Goal: Transaction & Acquisition: Obtain resource

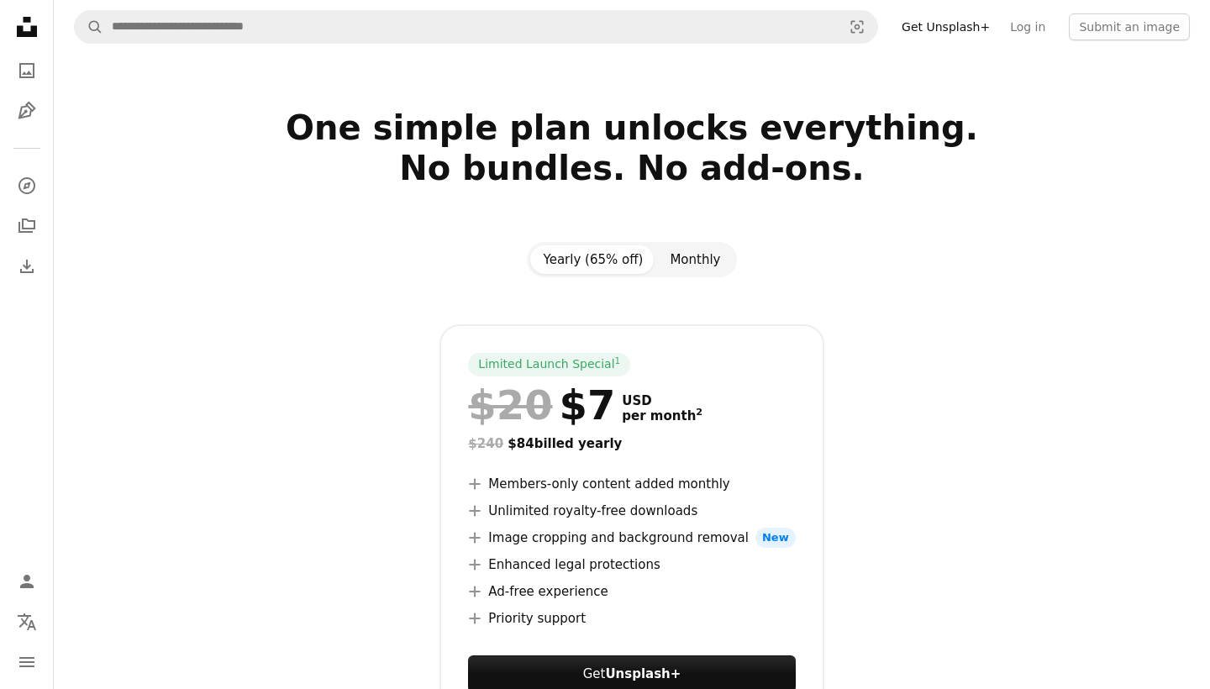
click at [678, 253] on button "Monthly" at bounding box center [694, 259] width 77 height 29
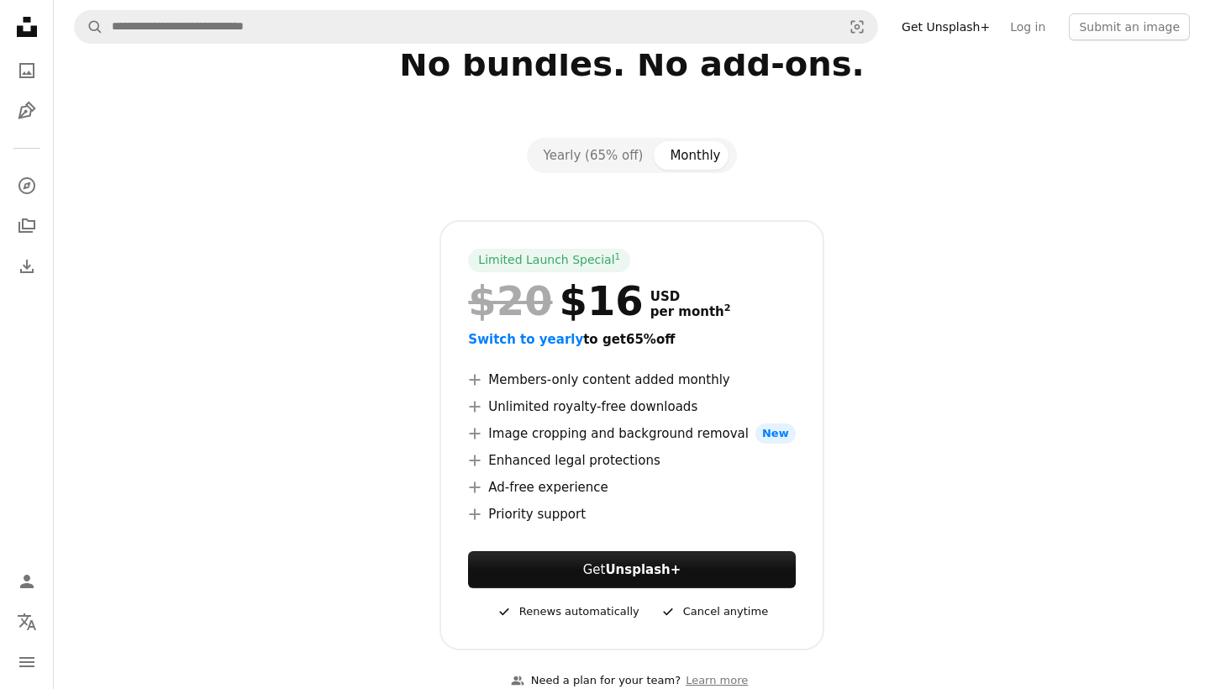
scroll to position [109, 0]
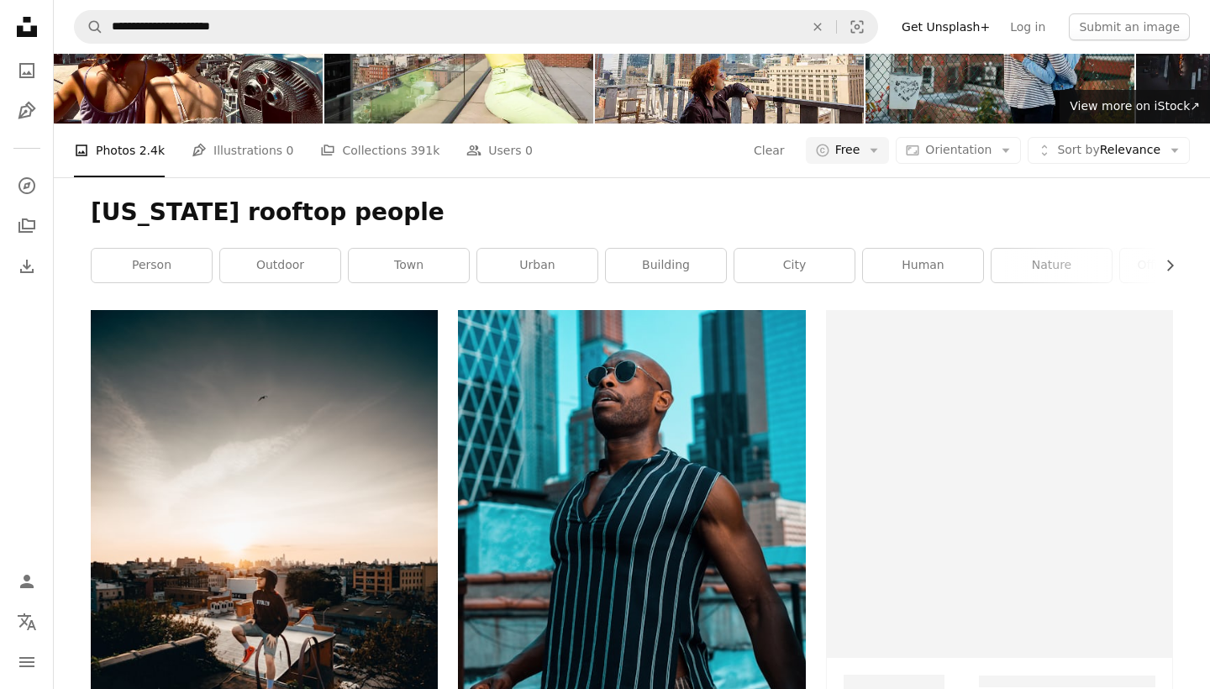
scroll to position [18, 0]
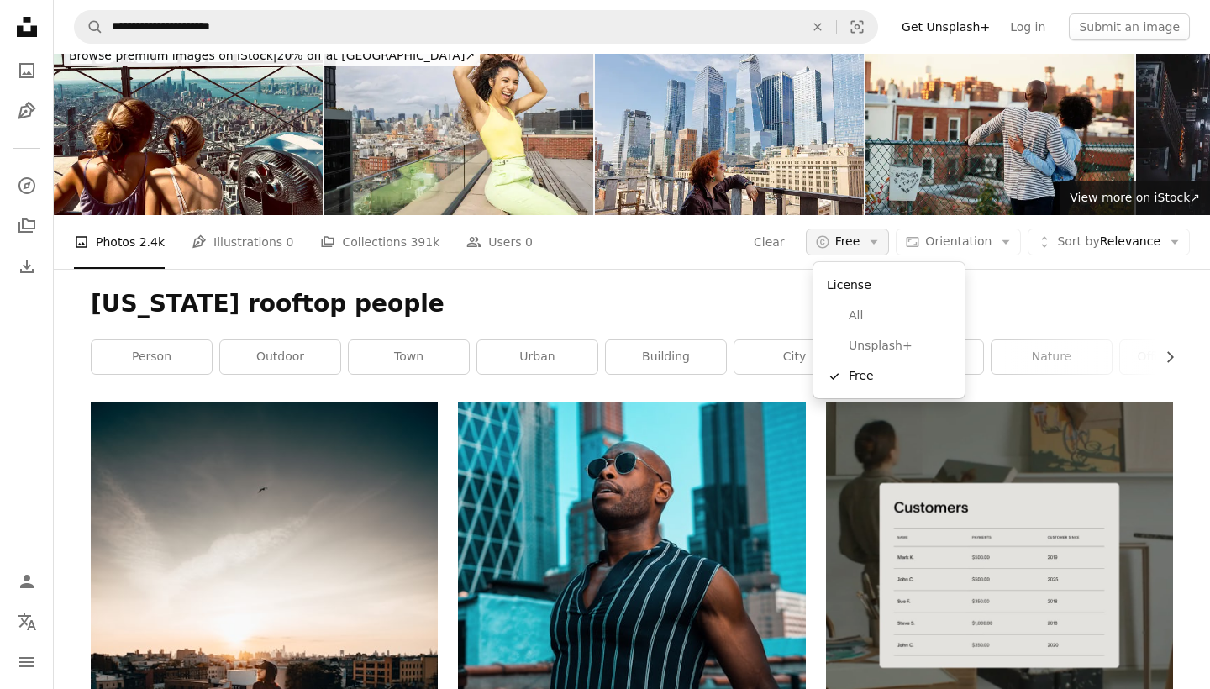
click at [860, 241] on span "Free" at bounding box center [847, 242] width 25 height 17
click at [856, 349] on span "Unsplash+" at bounding box center [899, 346] width 102 height 17
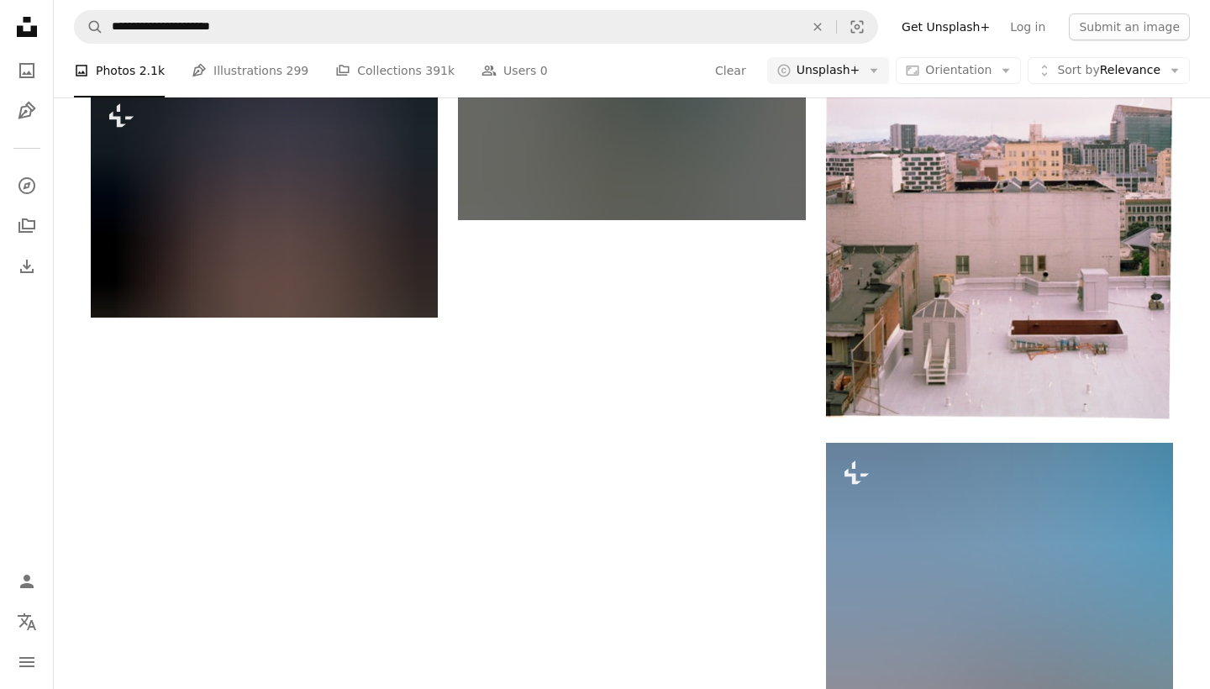
scroll to position [2195, 0]
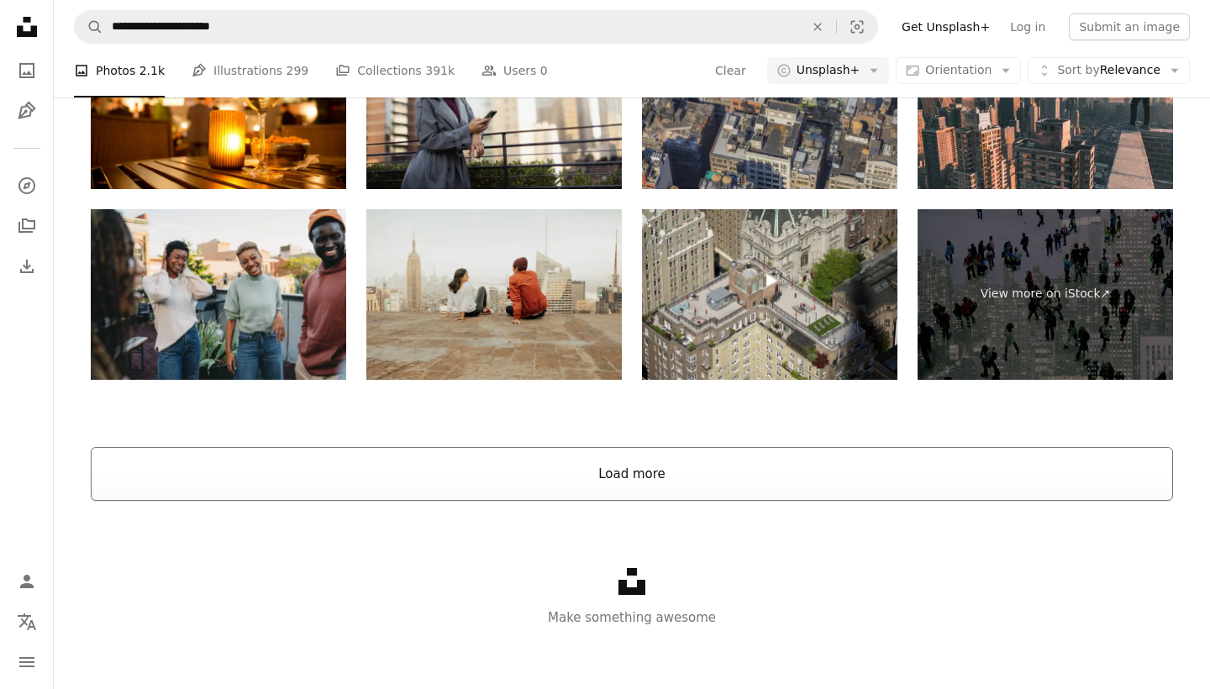
click at [506, 491] on button "Load more" at bounding box center [632, 474] width 1082 height 54
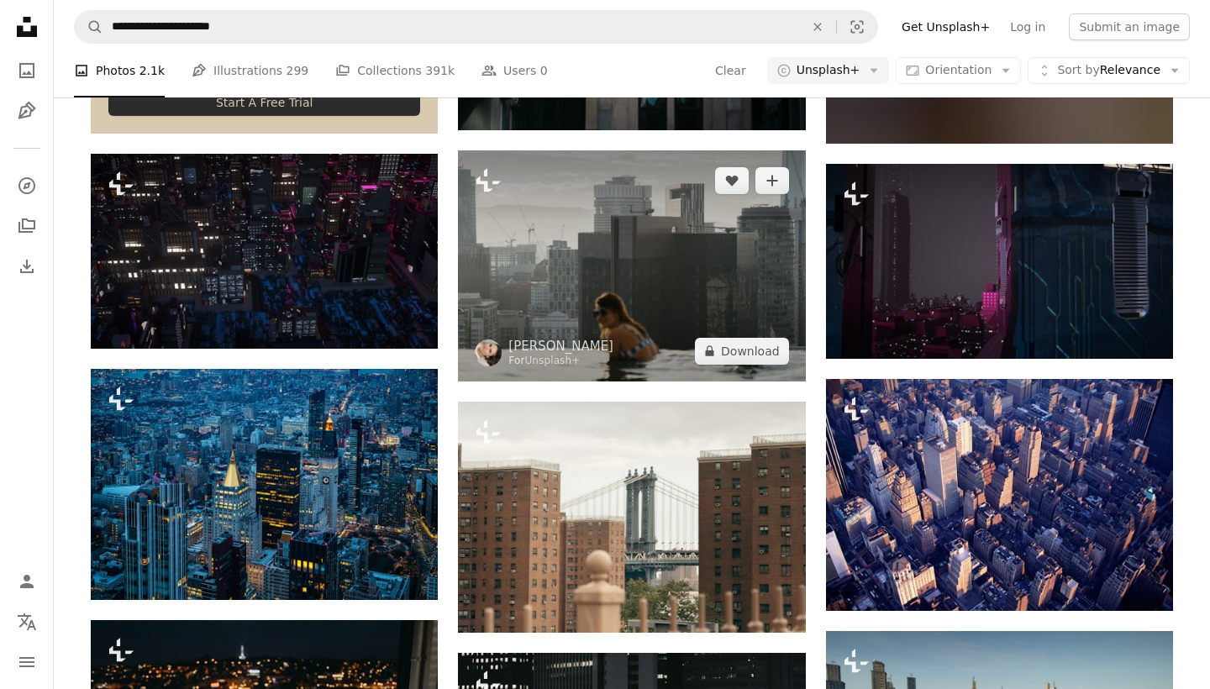
scroll to position [3623, 0]
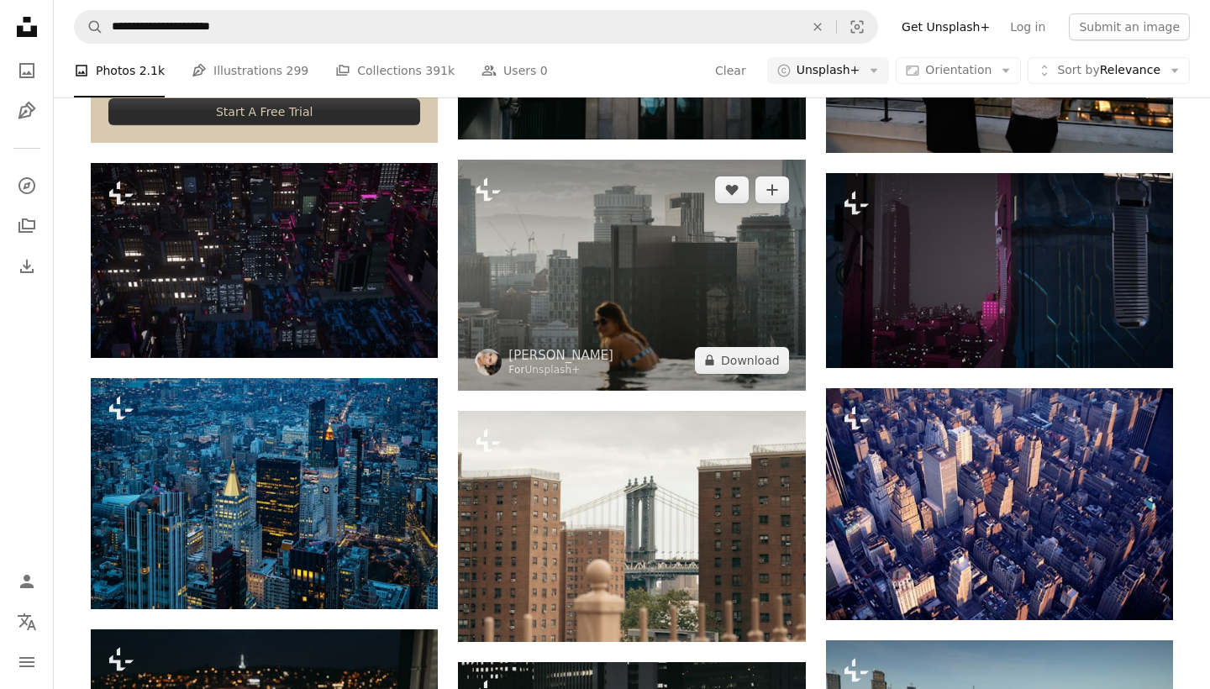
click at [561, 248] on img at bounding box center [631, 275] width 347 height 231
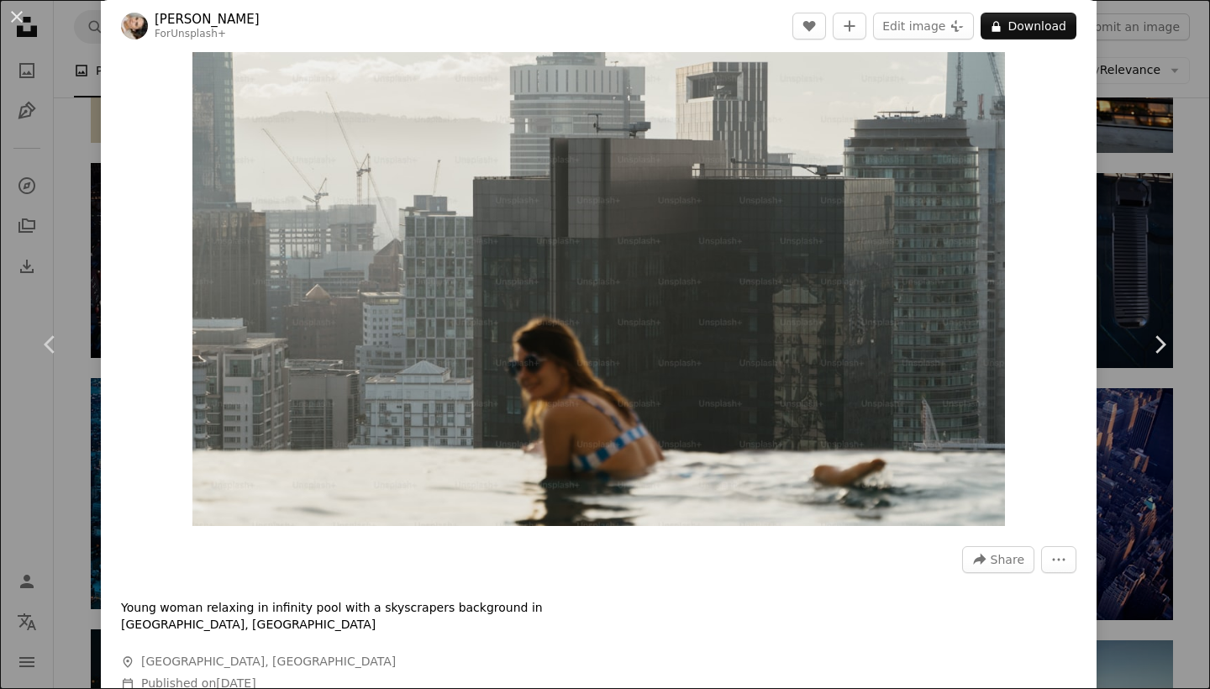
scroll to position [164, 0]
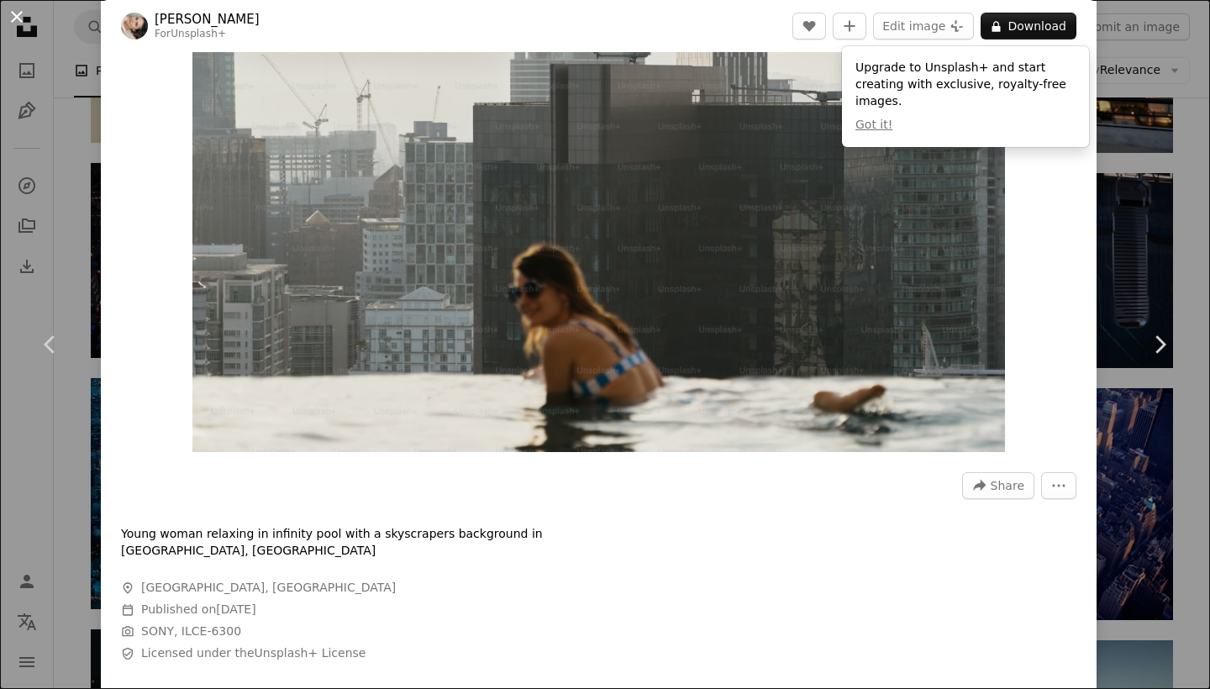
click at [26, 18] on button "An X shape" at bounding box center [17, 17] width 20 height 20
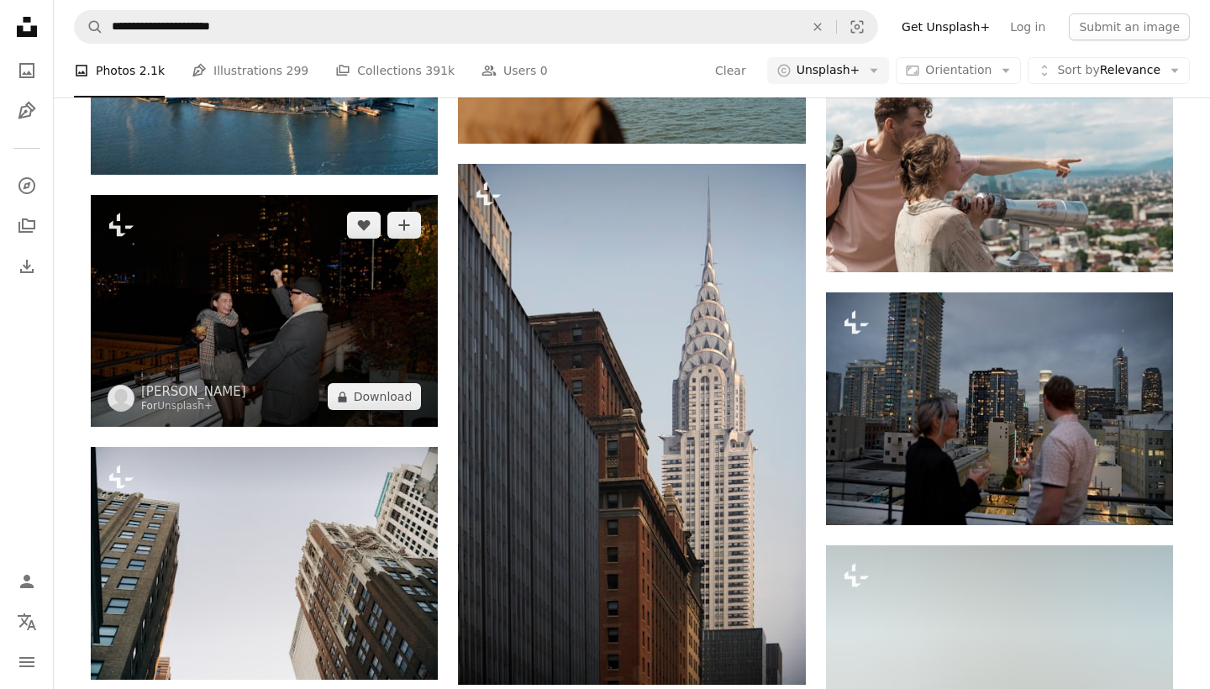
scroll to position [8171, 0]
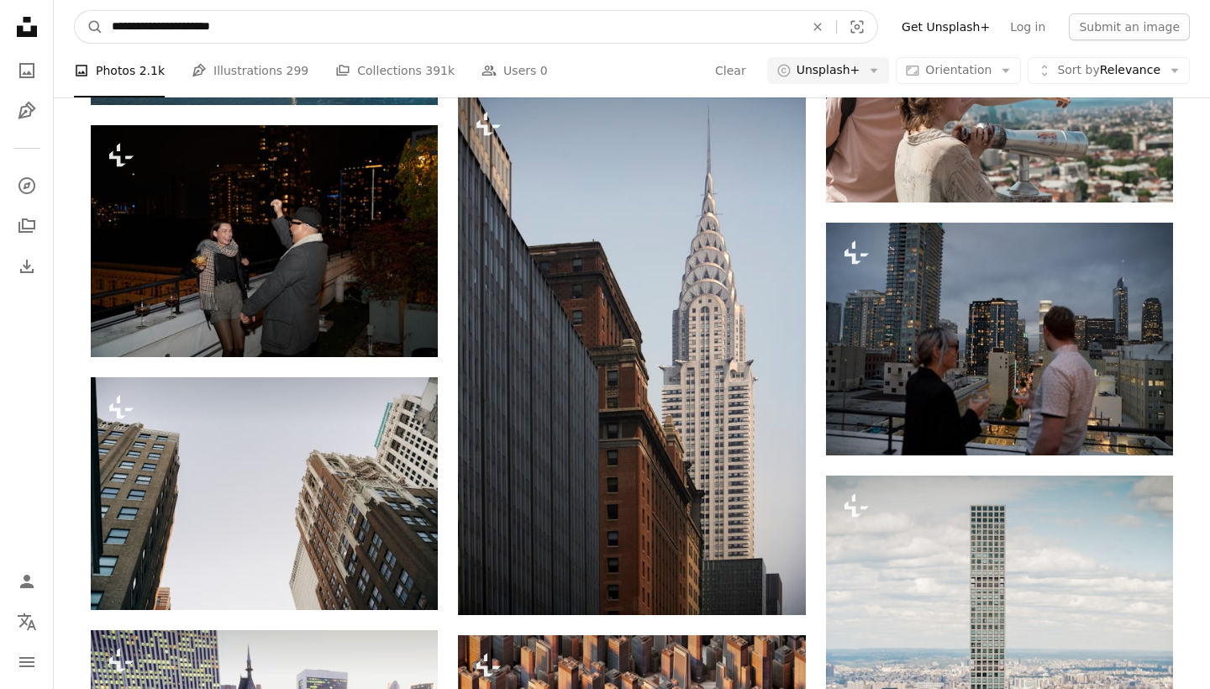
drag, startPoint x: 162, startPoint y: 32, endPoint x: 285, endPoint y: 30, distance: 122.7
click at [285, 30] on input "**********" at bounding box center [451, 27] width 696 height 32
type input "**********"
click at [89, 27] on button "A magnifying glass" at bounding box center [89, 27] width 29 height 32
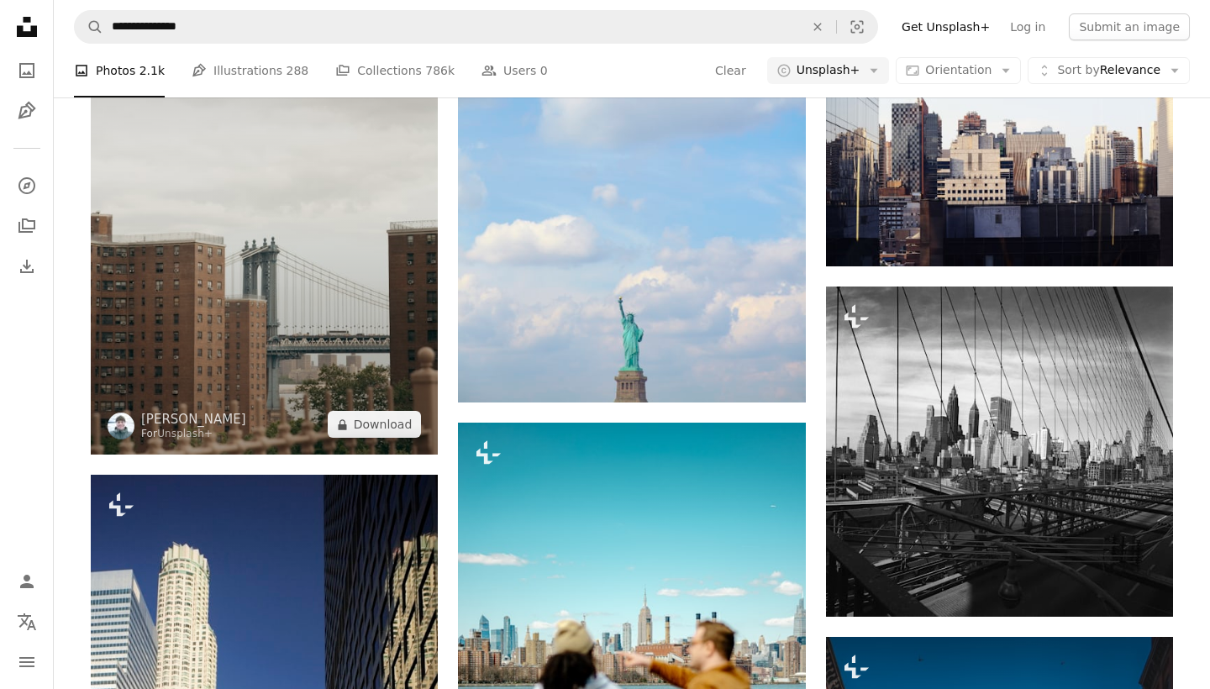
scroll to position [2087, 0]
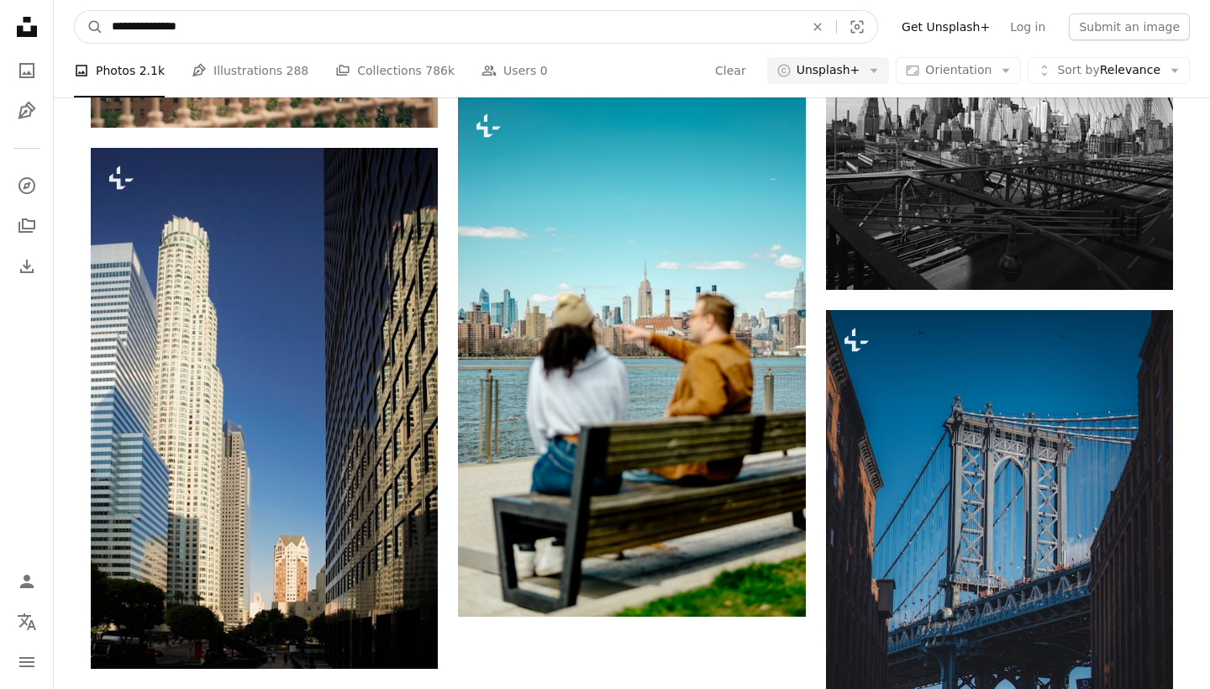
click at [269, 19] on input "**********" at bounding box center [451, 27] width 696 height 32
type input "**********"
click at [89, 27] on button "A magnifying glass" at bounding box center [89, 27] width 29 height 32
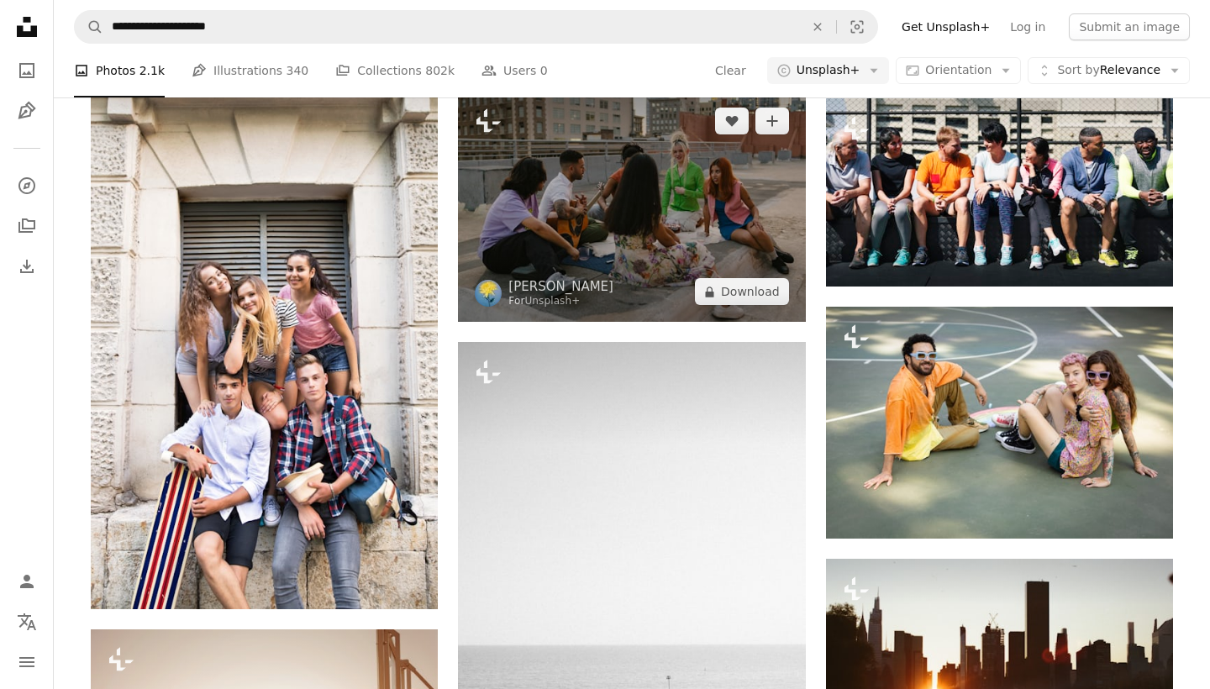
scroll to position [792, 0]
